Goal: Task Accomplishment & Management: Manage account settings

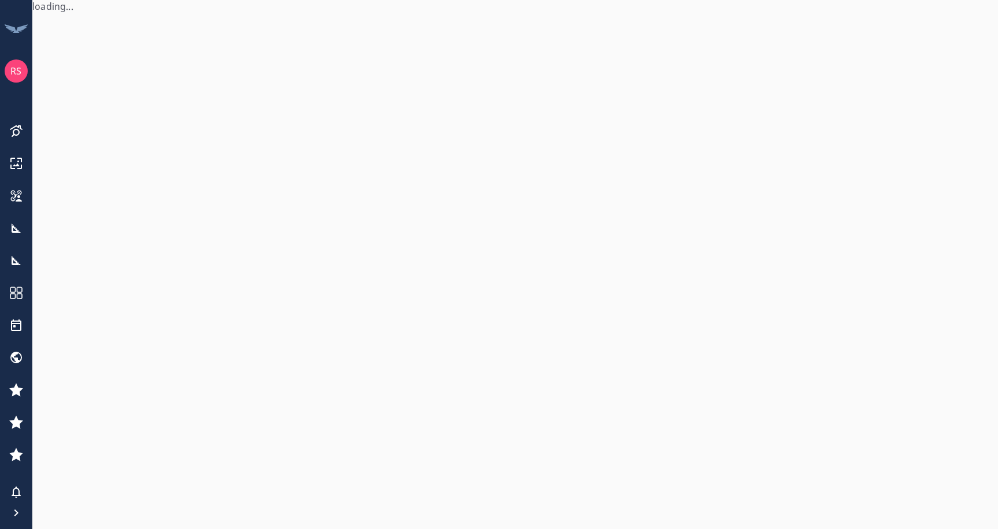
scroll to position [233, 0]
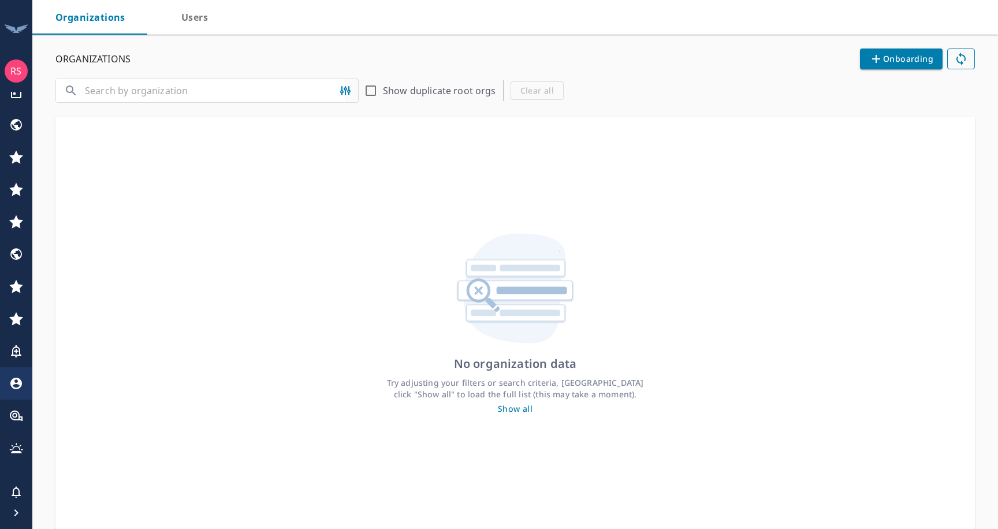
click at [188, 24] on span "Users" at bounding box center [195, 17] width 46 height 16
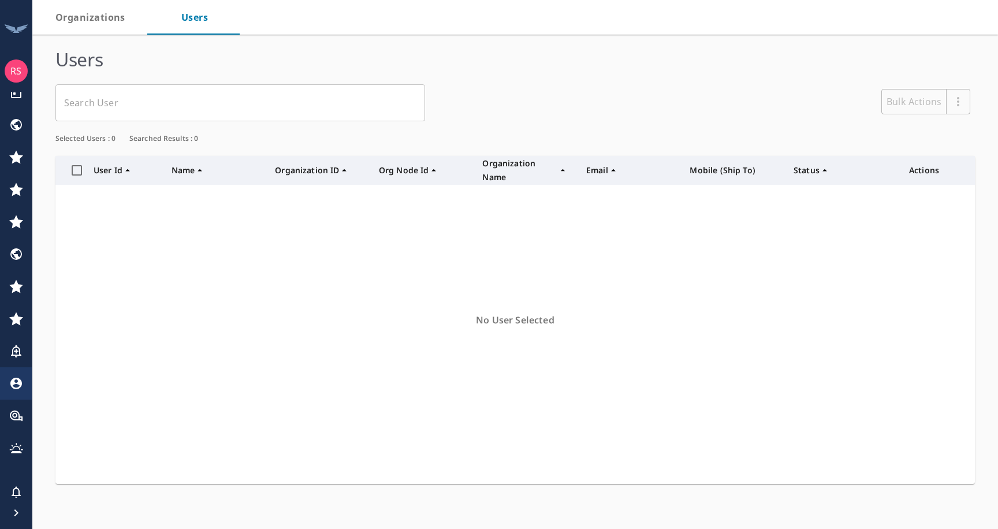
scroll to position [328, 919]
click at [146, 102] on input "text" at bounding box center [232, 103] width 342 height 22
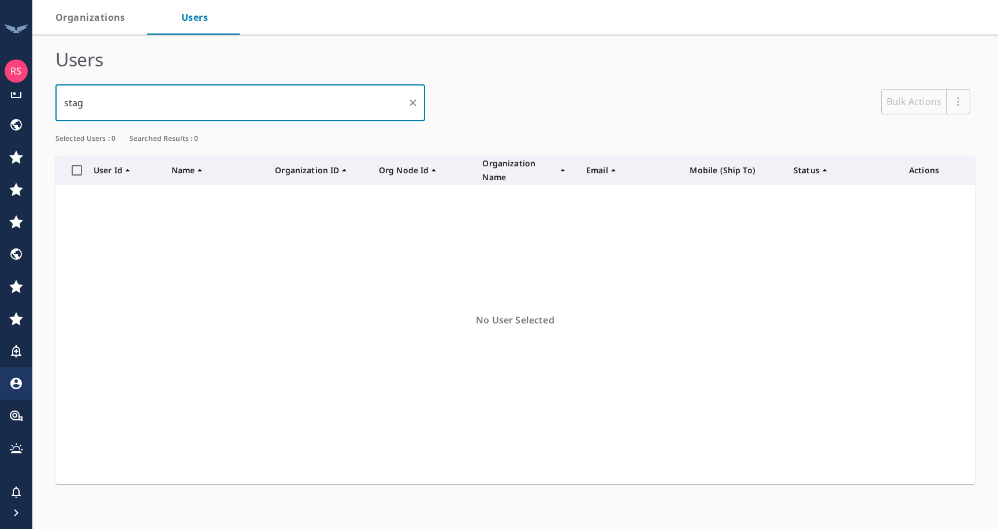
scroll to position [0, 0]
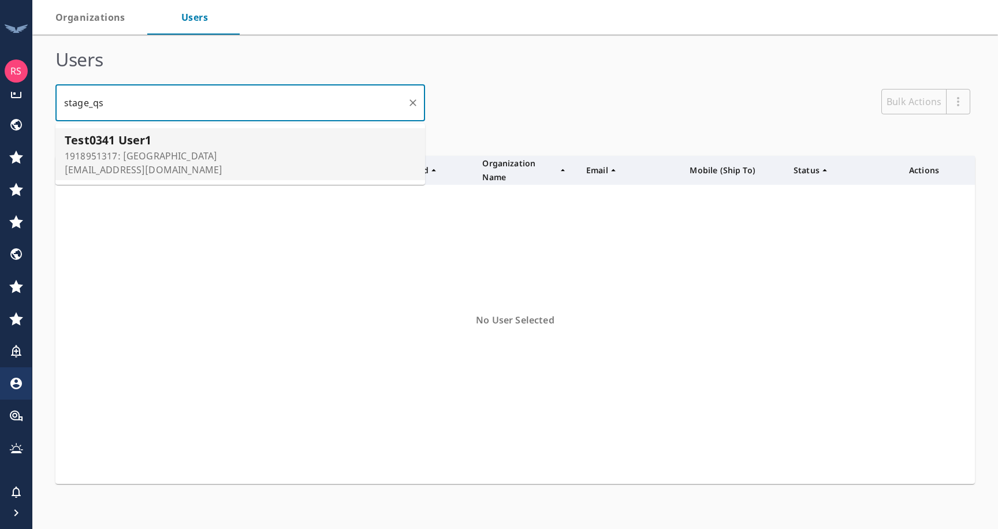
click at [151, 149] on p "1918951317: [GEOGRAPHIC_DATA]" at bounding box center [144, 156] width 158 height 14
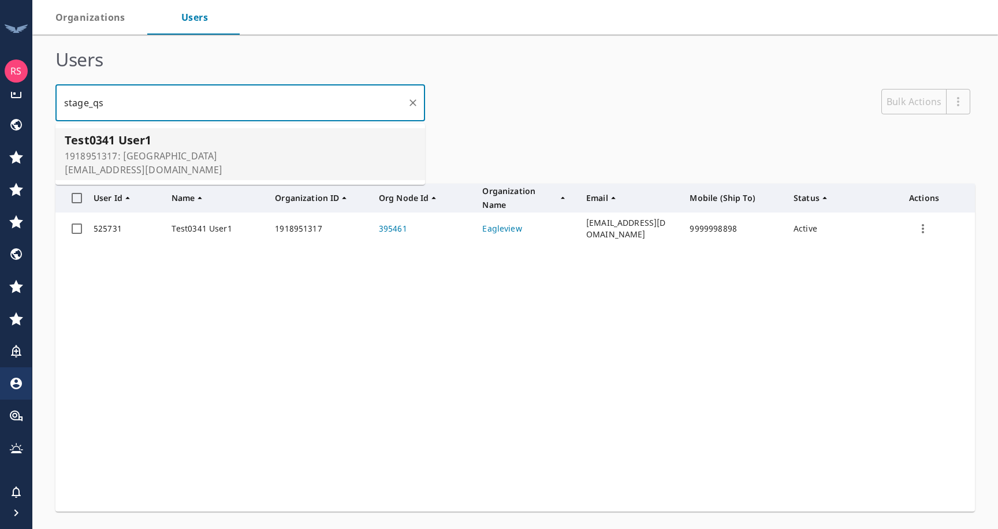
type input "stage_qs"
click at [923, 230] on icon "row" at bounding box center [923, 229] width 14 height 14
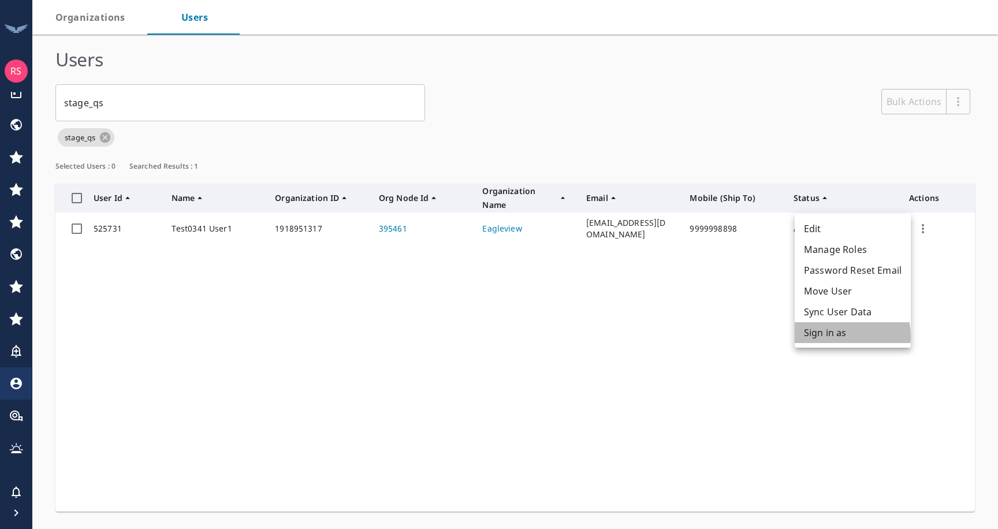
click at [828, 337] on li "Sign in as" at bounding box center [853, 332] width 116 height 21
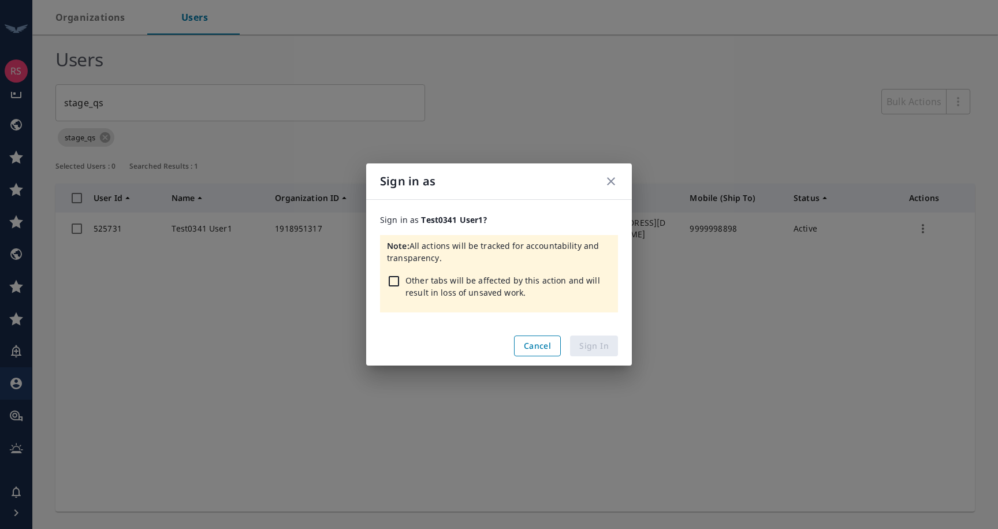
click at [394, 284] on input "checkbox" at bounding box center [394, 281] width 14 height 14
checkbox input "true"
click at [589, 349] on span "Sign In" at bounding box center [593, 346] width 29 height 14
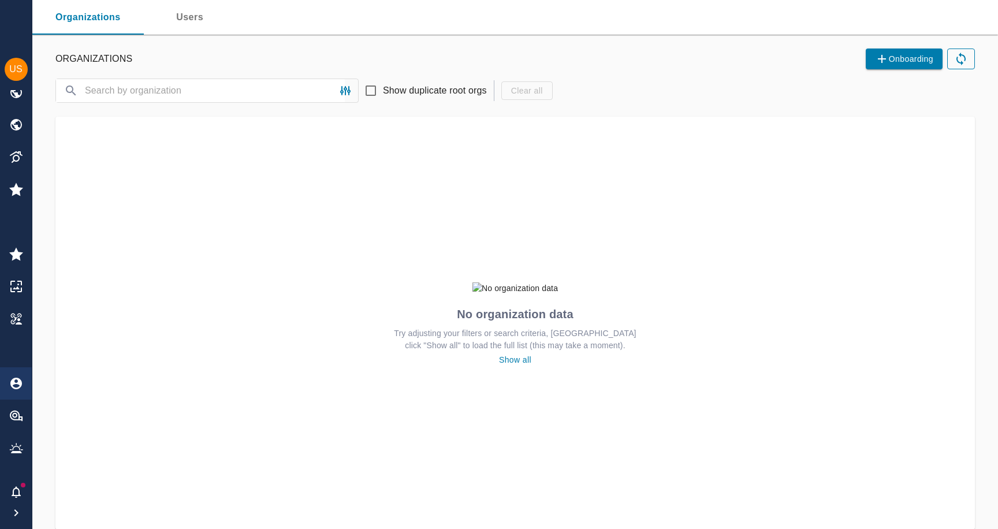
click at [192, 12] on span "Users" at bounding box center [190, 17] width 46 height 16
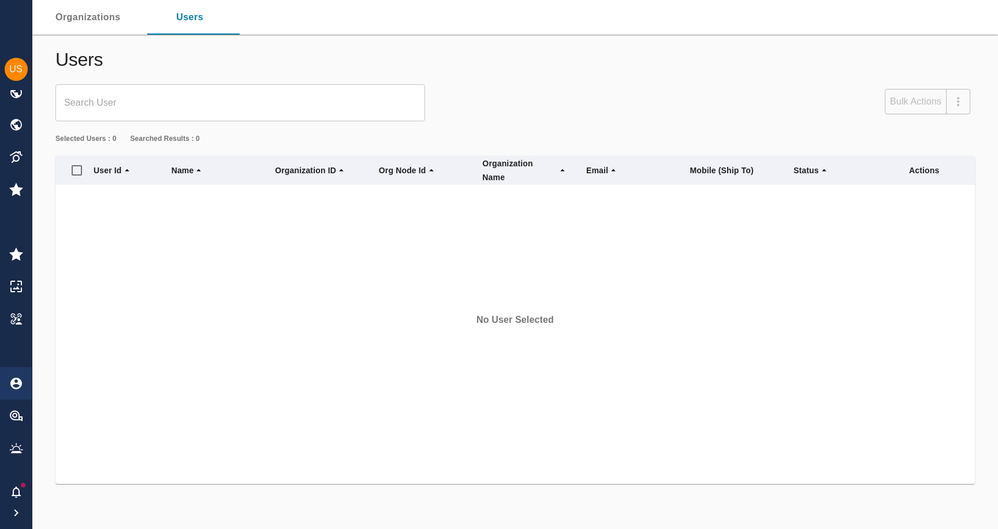
scroll to position [328, 919]
click at [124, 113] on input "text" at bounding box center [232, 103] width 342 height 22
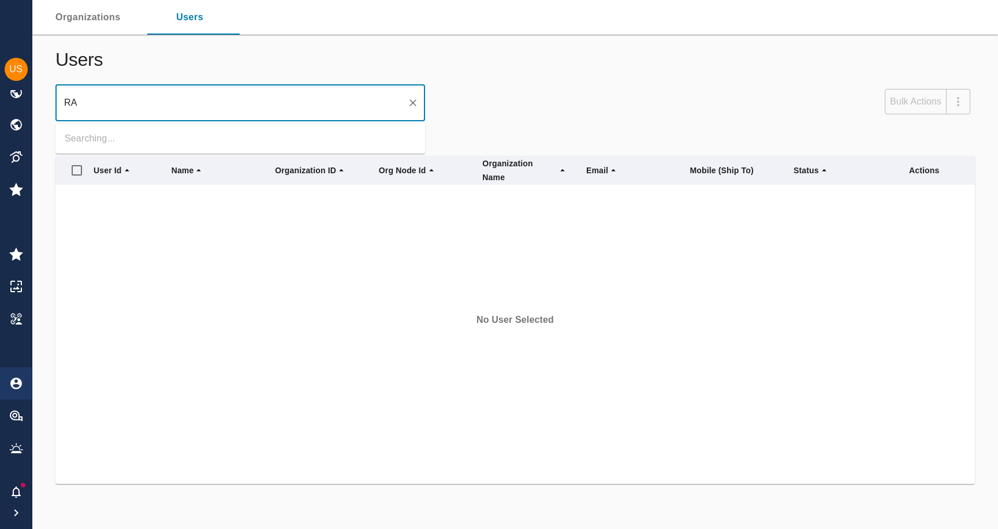
type input "R"
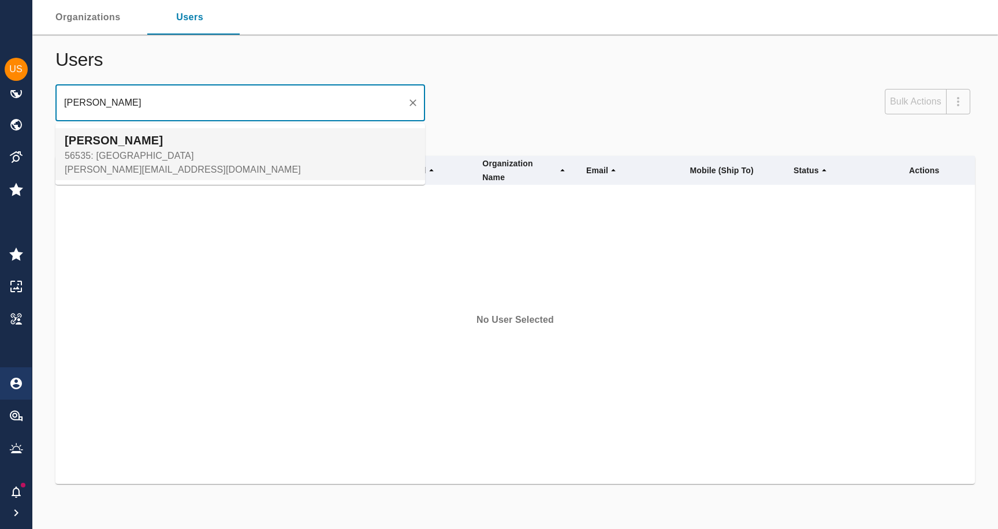
click at [95, 164] on p "akarshit.jain@eagleview.com" at bounding box center [183, 170] width 236 height 14
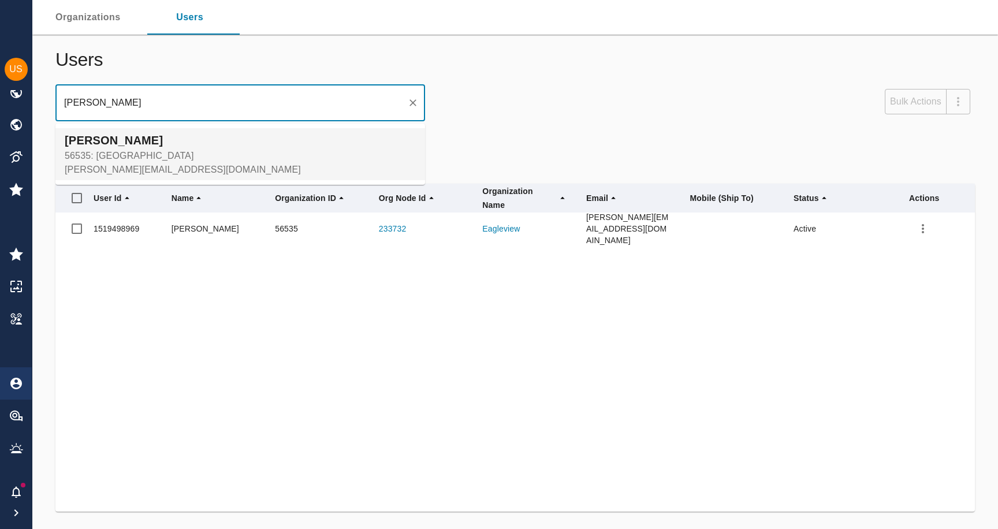
type input "AKArshit"
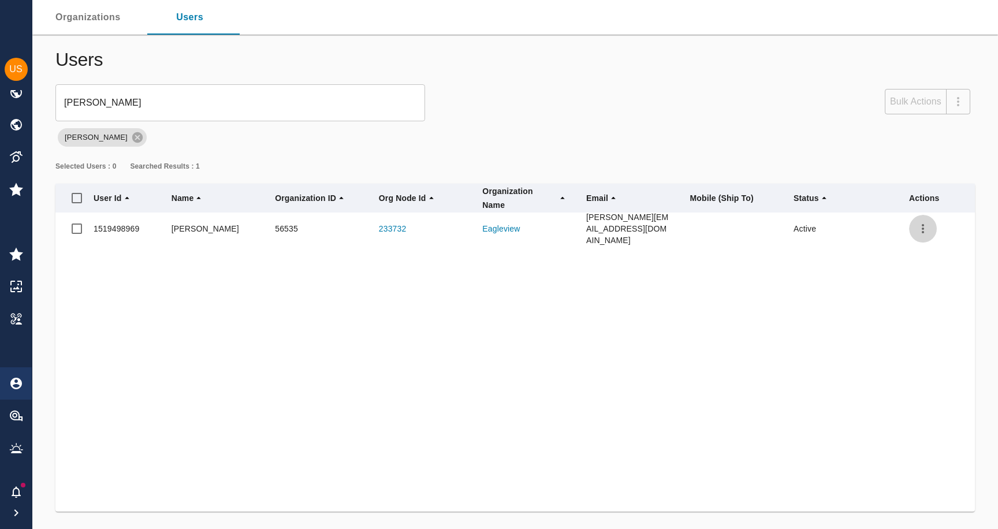
click at [927, 226] on icon "row" at bounding box center [923, 229] width 14 height 14
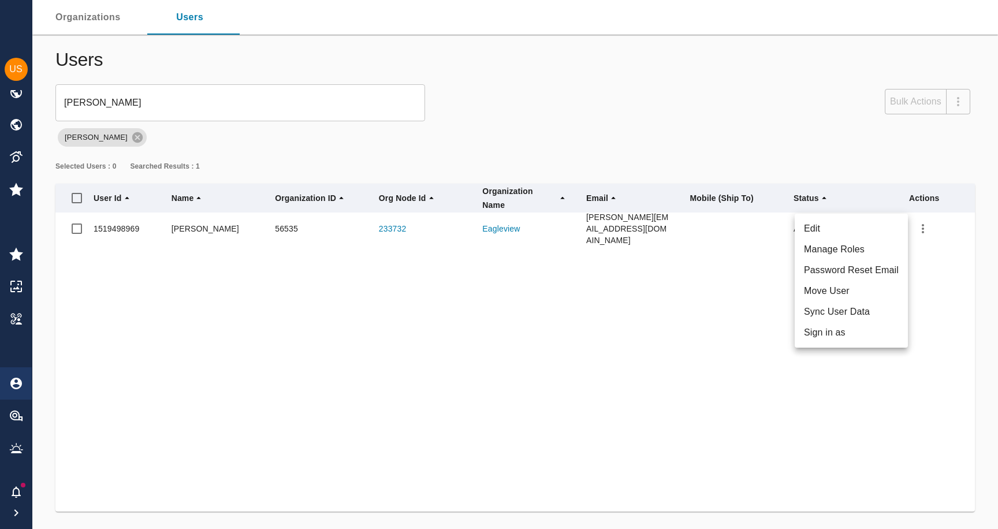
click at [729, 288] on div at bounding box center [499, 264] width 998 height 529
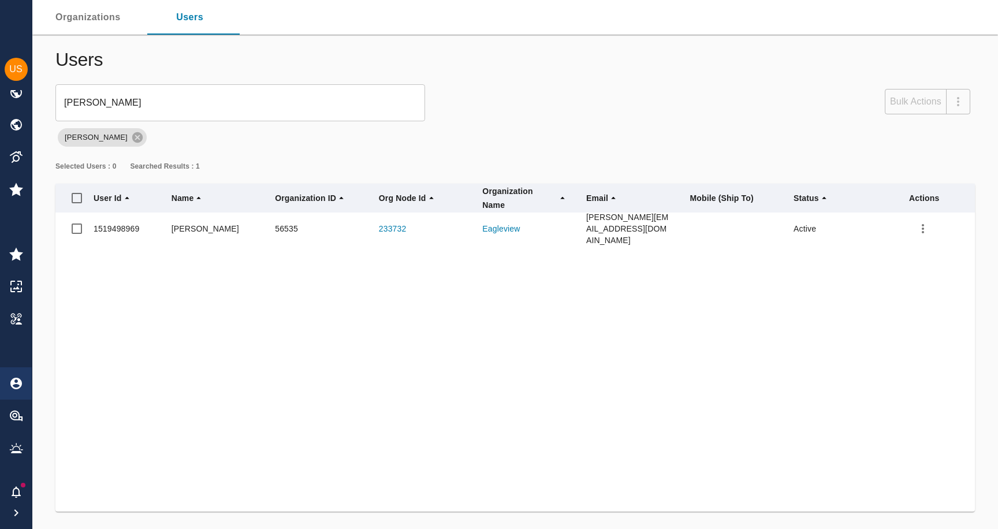
click at [922, 228] on icon "row" at bounding box center [923, 229] width 14 height 14
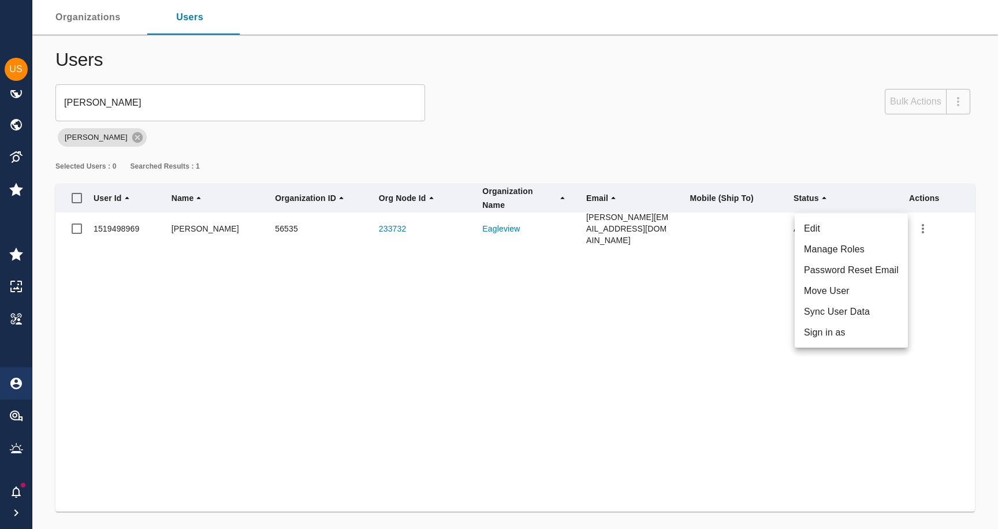
click at [862, 248] on li "Manage Roles" at bounding box center [851, 249] width 113 height 21
